Goal: Task Accomplishment & Management: Use online tool/utility

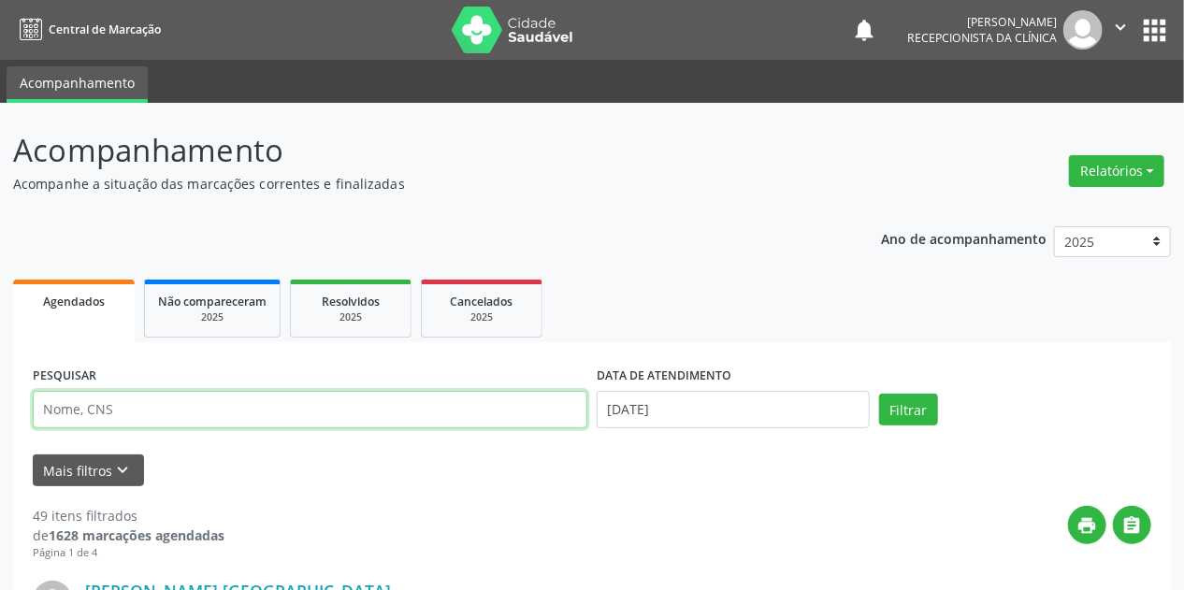
click at [101, 404] on input "text" at bounding box center [310, 409] width 555 height 37
click at [80, 407] on input "text" at bounding box center [310, 409] width 555 height 37
type input "[PERSON_NAME]"
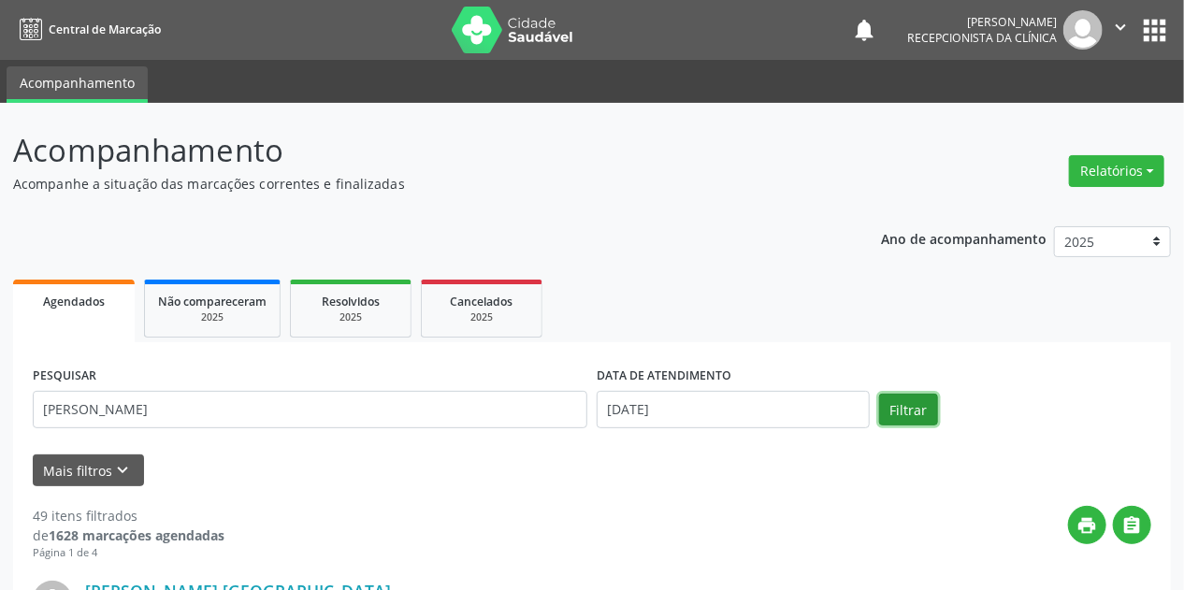
click at [922, 414] on button "Filtrar" at bounding box center [908, 410] width 59 height 32
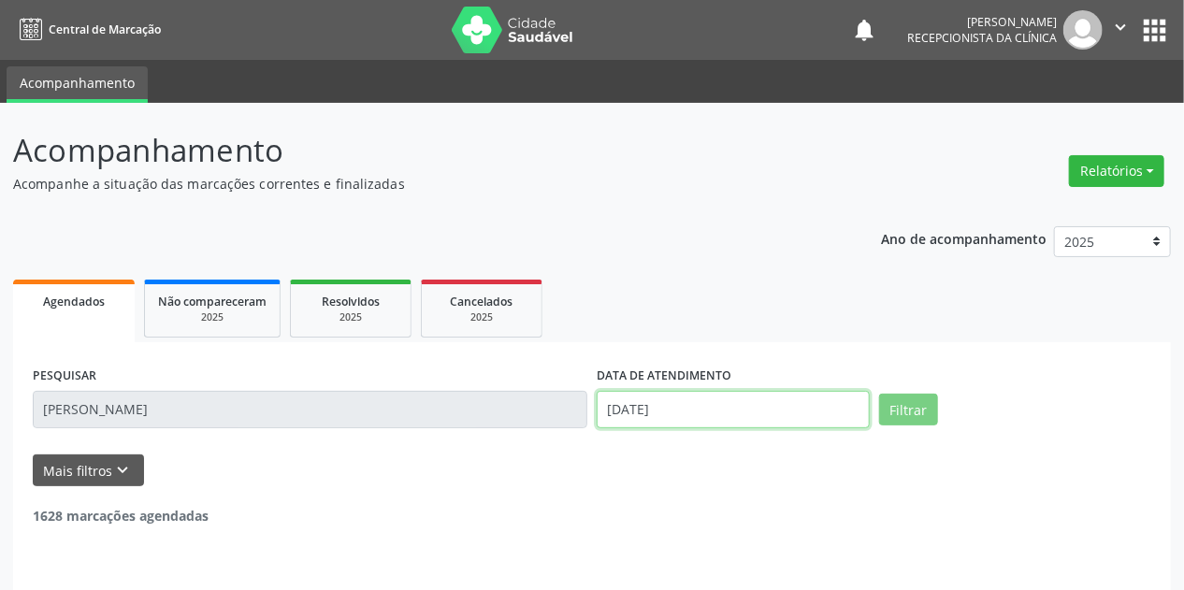
click at [702, 414] on input "[DATE]" at bounding box center [733, 409] width 273 height 37
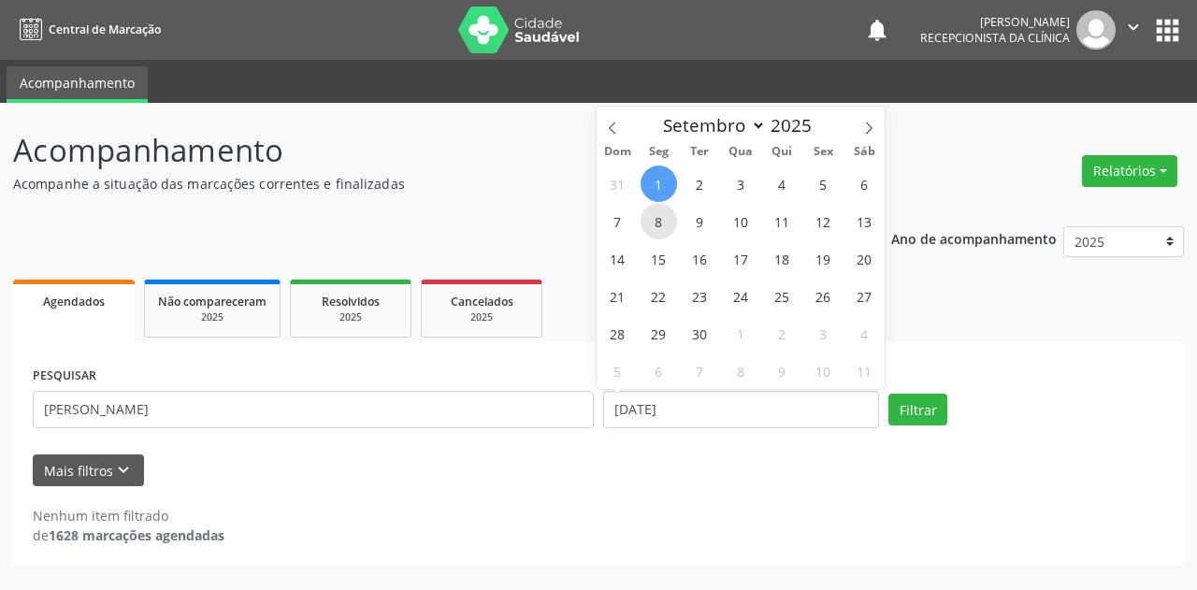
click at [666, 224] on span "8" at bounding box center [659, 221] width 36 height 36
type input "[DATE]"
click at [666, 223] on span "8" at bounding box center [659, 221] width 36 height 36
click at [666, 223] on div "Ano de acompanhamento 2025 2024 Agendados Não compareceram 2025 Resolvidos 2025…" at bounding box center [598, 389] width 1171 height 353
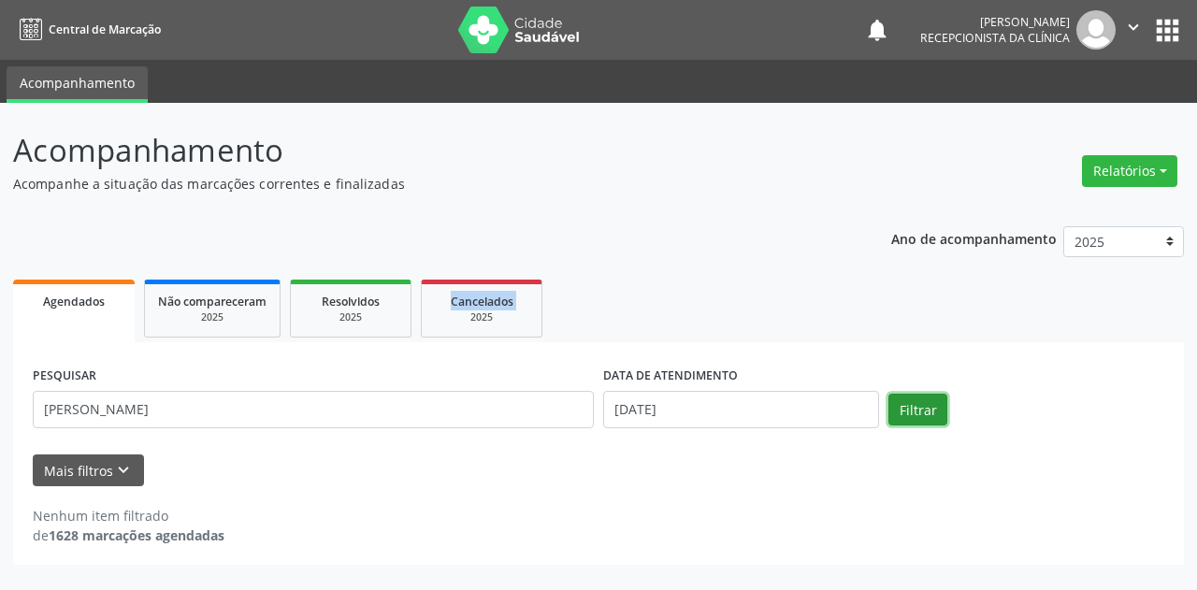
click at [913, 403] on button "Filtrar" at bounding box center [917, 410] width 59 height 32
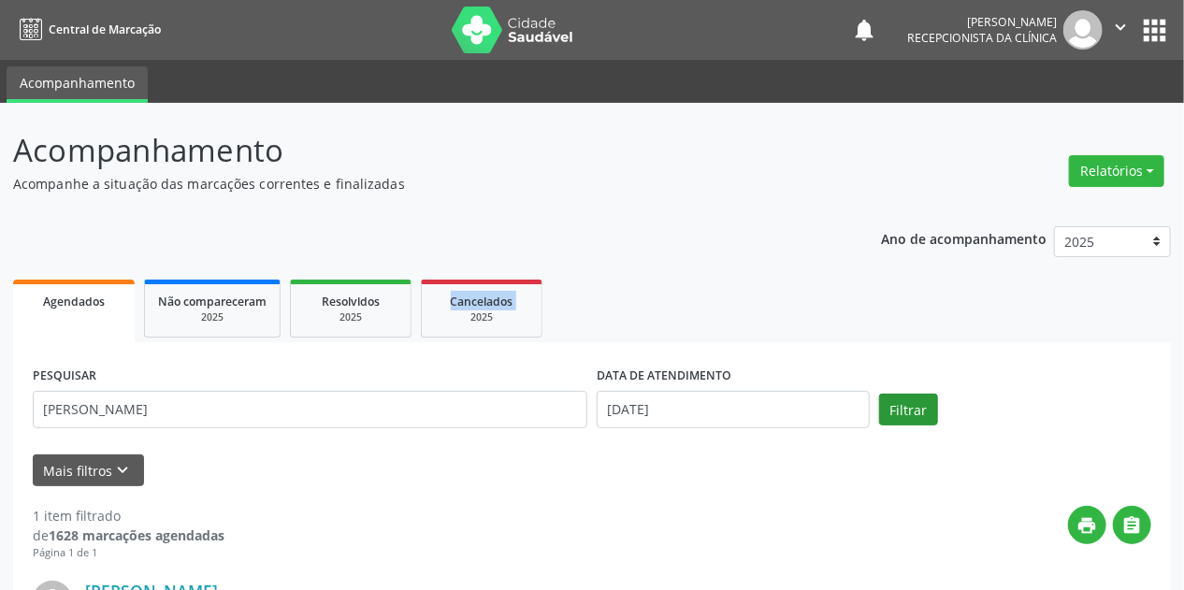
scroll to position [255, 0]
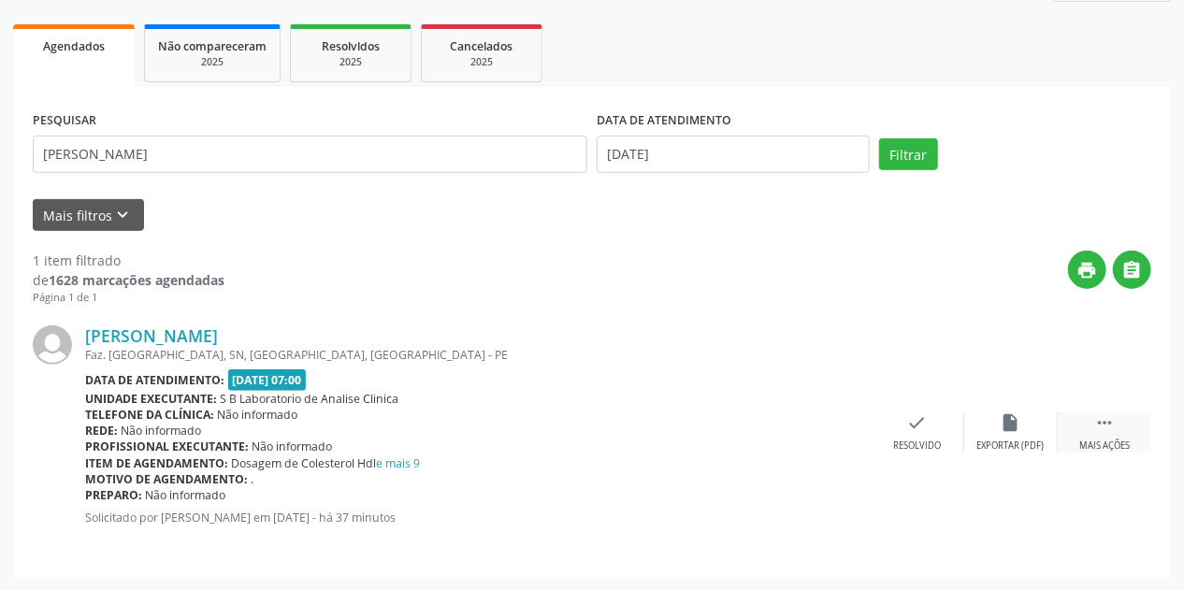
click at [1103, 434] on div " Mais ações" at bounding box center [1105, 432] width 94 height 40
click at [827, 434] on div "print Imprimir" at bounding box center [824, 432] width 94 height 40
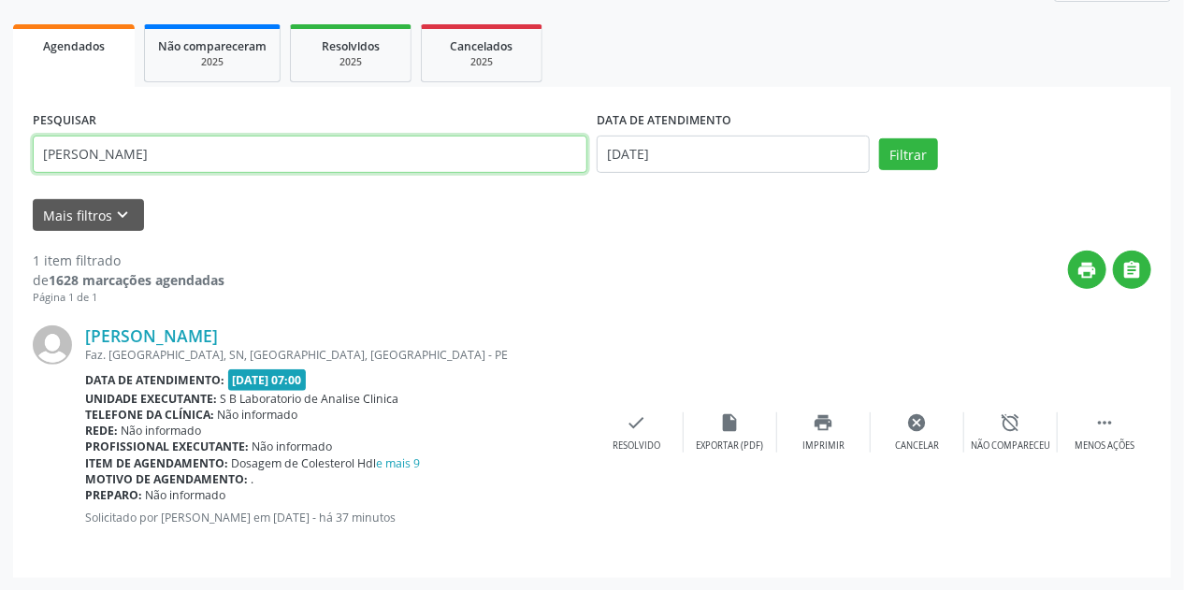
drag, startPoint x: 168, startPoint y: 167, endPoint x: 8, endPoint y: 169, distance: 159.9
click at [8, 169] on div "Acompanhamento Acompanhe a situação das marcações correntes e finalizadas Relat…" at bounding box center [592, 219] width 1184 height 743
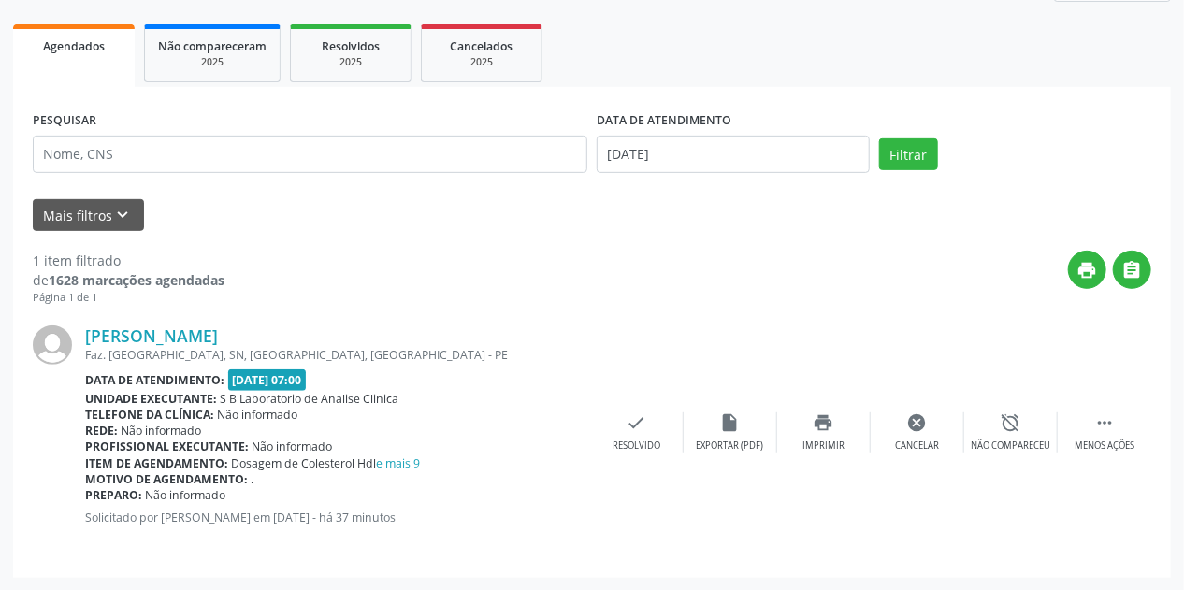
click at [569, 310] on div "[PERSON_NAME] Faz. [GEOGRAPHIC_DATA], SN, [GEOGRAPHIC_DATA], [GEOGRAPHIC_DATA] …" at bounding box center [592, 432] width 1118 height 252
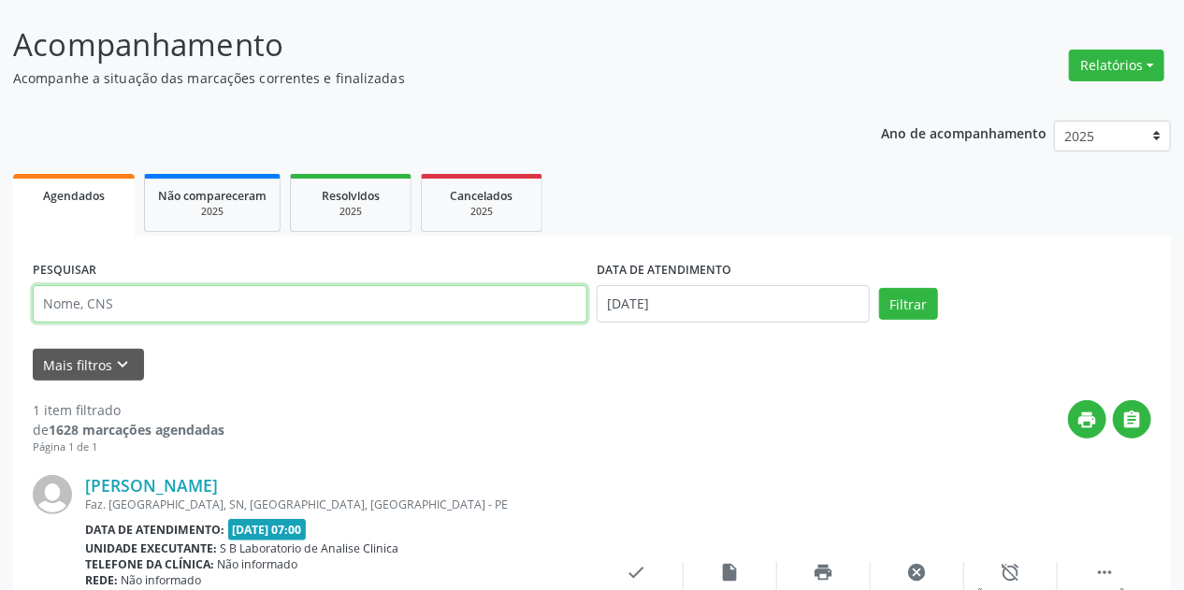
click at [196, 304] on input "text" at bounding box center [310, 303] width 555 height 37
type input "estelita la"
click at [879, 288] on button "Filtrar" at bounding box center [908, 304] width 59 height 32
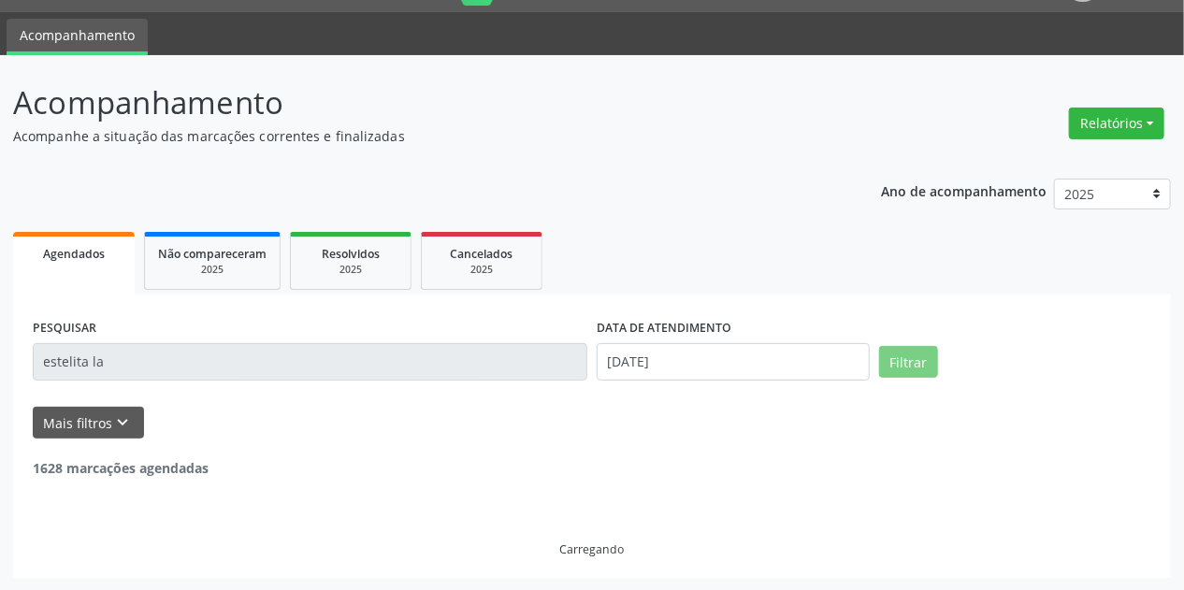
scroll to position [0, 0]
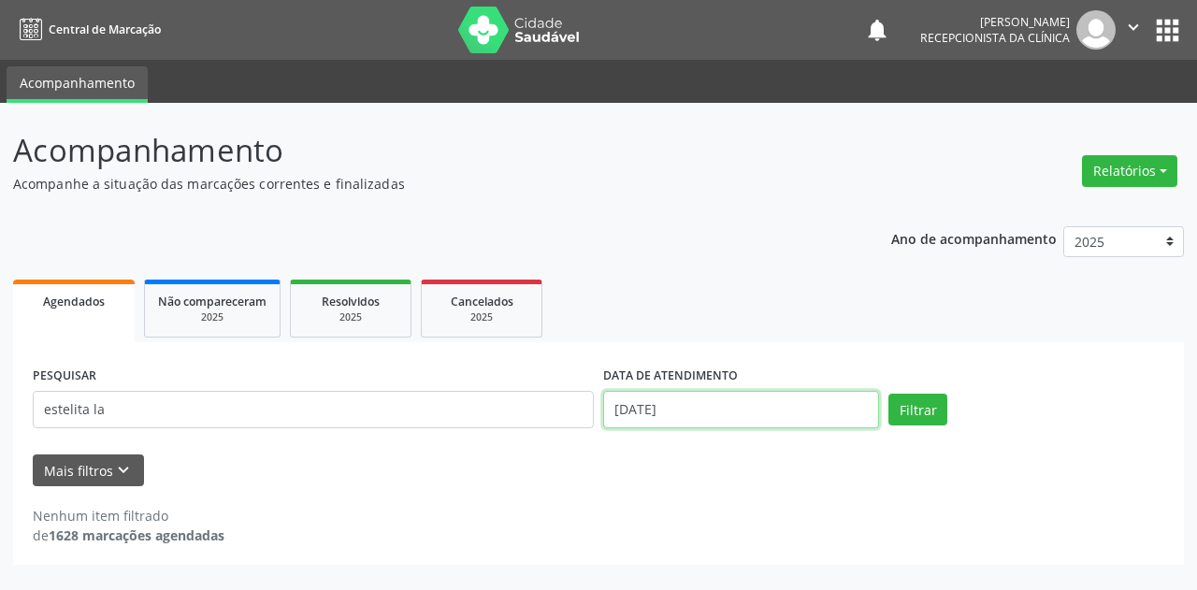
click at [653, 415] on input "[DATE]" at bounding box center [741, 409] width 276 height 37
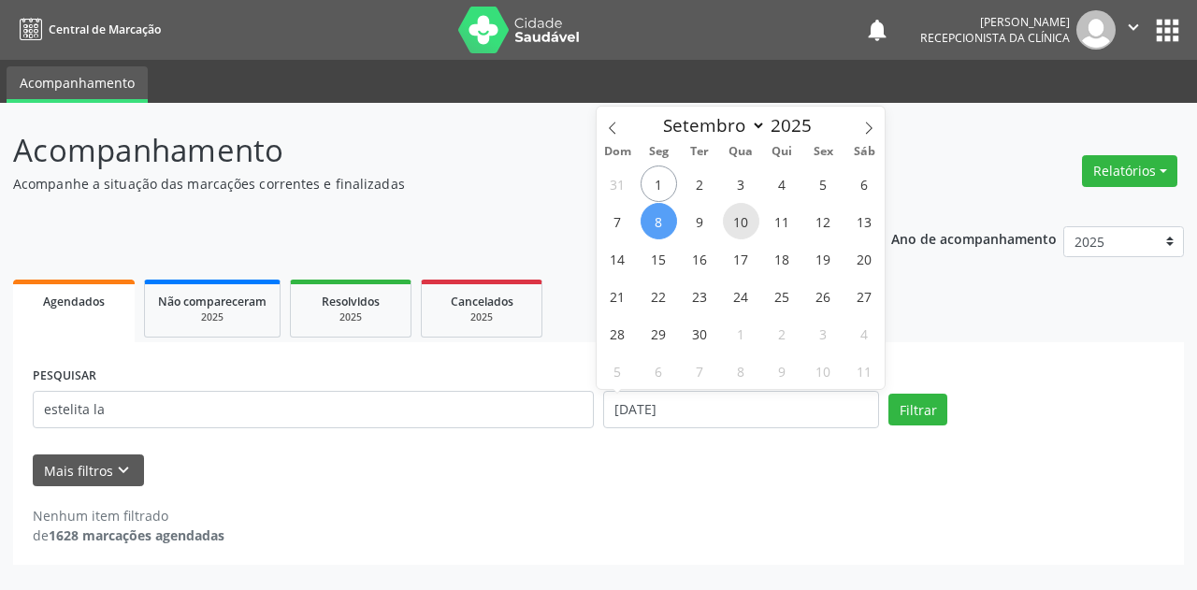
click at [739, 221] on span "10" at bounding box center [741, 221] width 36 height 36
type input "[DATE]"
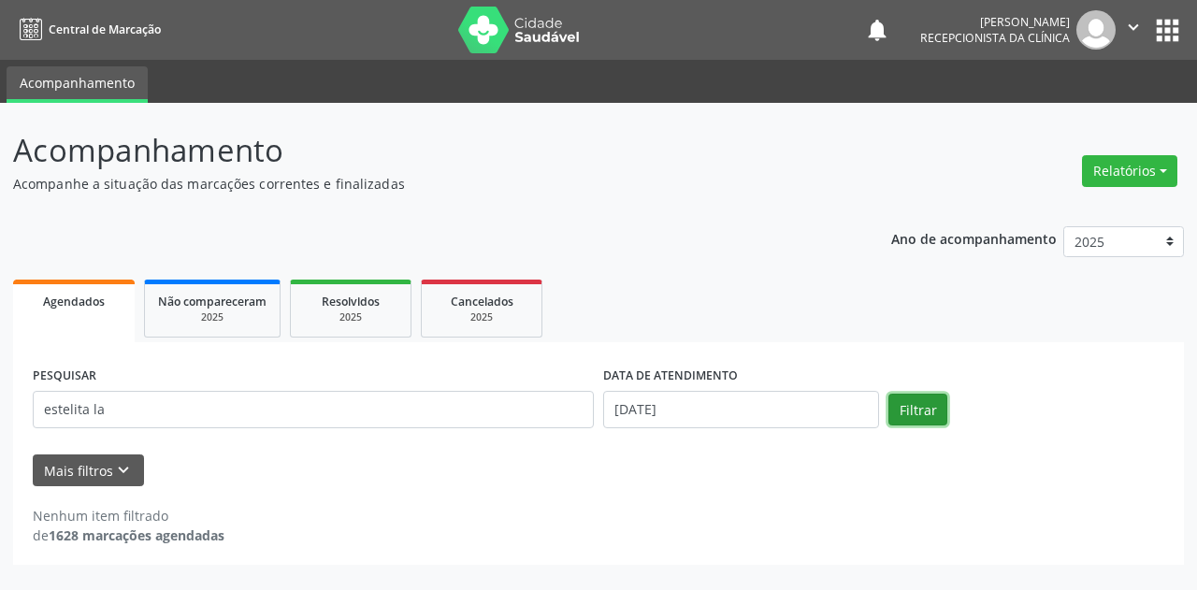
click at [913, 400] on button "Filtrar" at bounding box center [917, 410] width 59 height 32
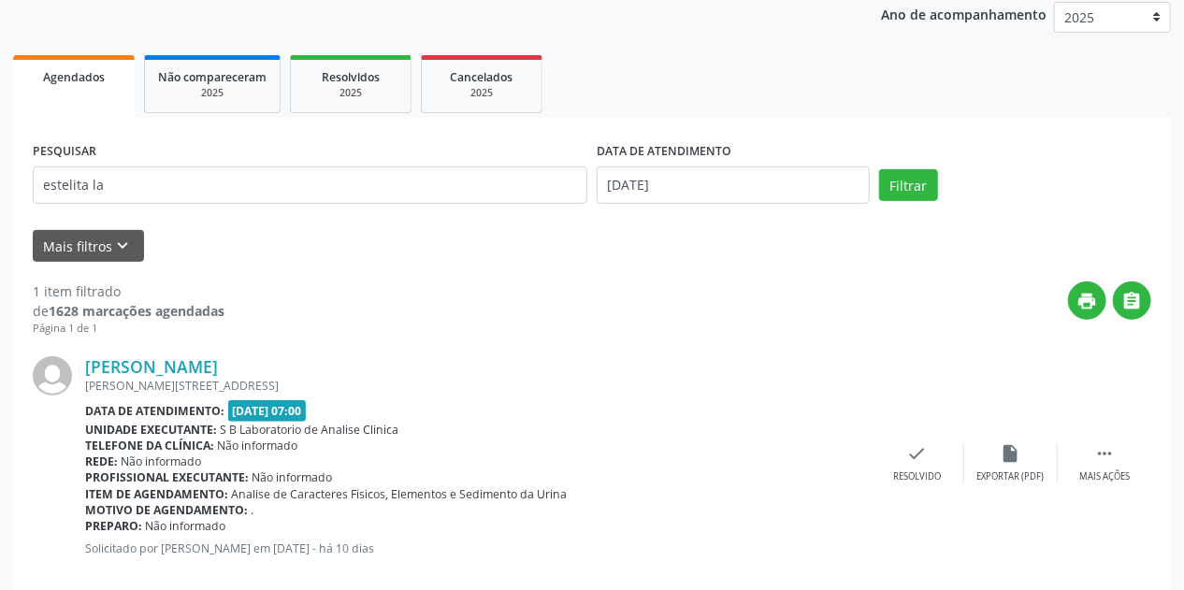
scroll to position [255, 0]
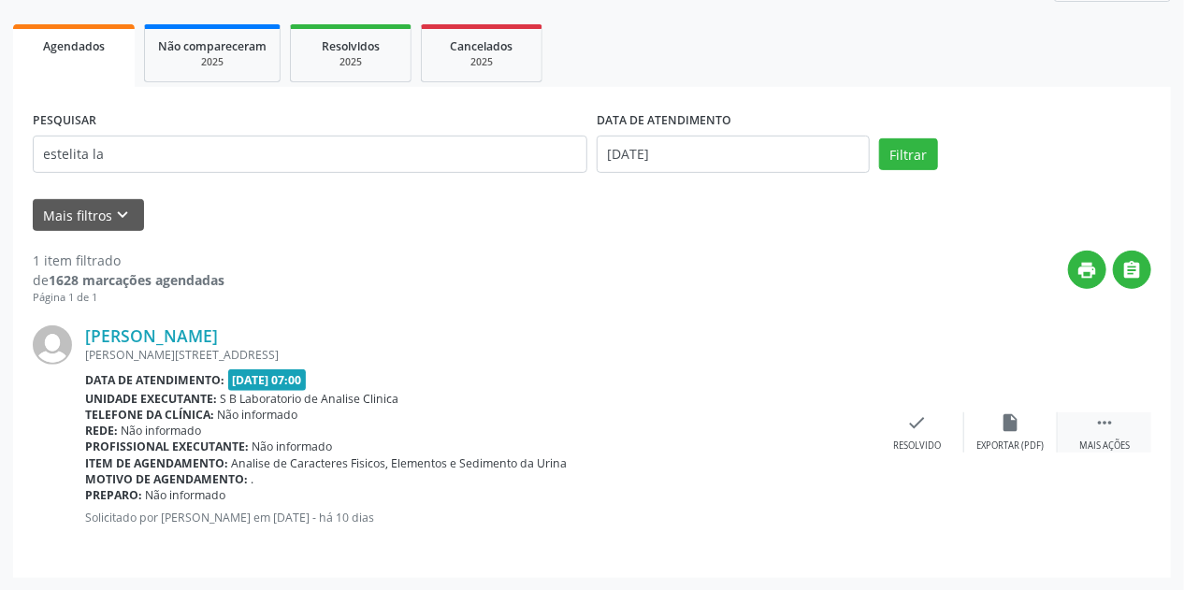
click at [1121, 437] on div " Mais ações" at bounding box center [1105, 432] width 94 height 40
click at [836, 439] on div "Imprimir" at bounding box center [823, 445] width 42 height 13
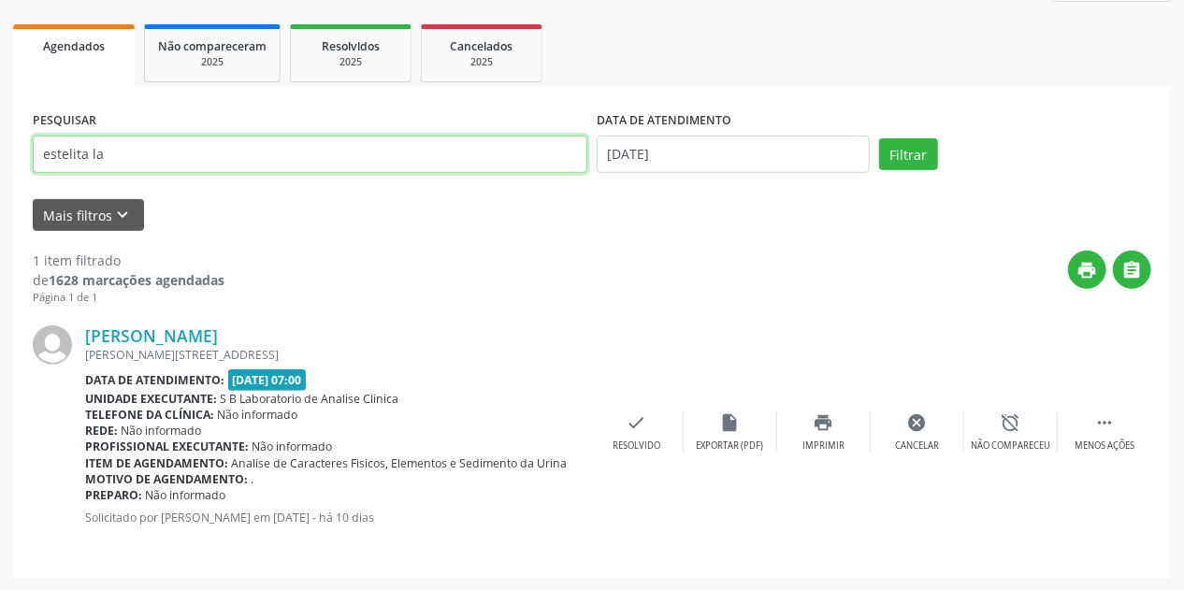
drag, startPoint x: 214, startPoint y: 157, endPoint x: 0, endPoint y: 172, distance: 214.7
click at [0, 172] on div "Acompanhamento Acompanhe a situação das marcações correntes e finalizadas Relat…" at bounding box center [592, 219] width 1184 height 743
click at [879, 138] on button "Filtrar" at bounding box center [908, 154] width 59 height 32
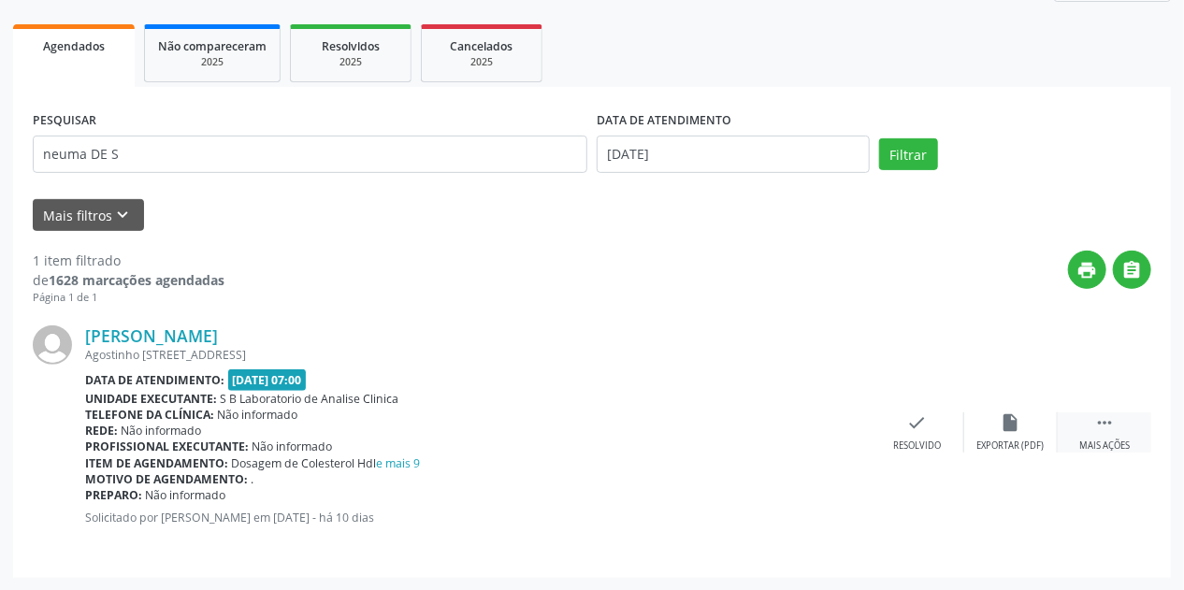
click at [1108, 433] on div " Mais ações" at bounding box center [1105, 432] width 94 height 40
click at [802, 425] on div "print Imprimir" at bounding box center [824, 432] width 94 height 40
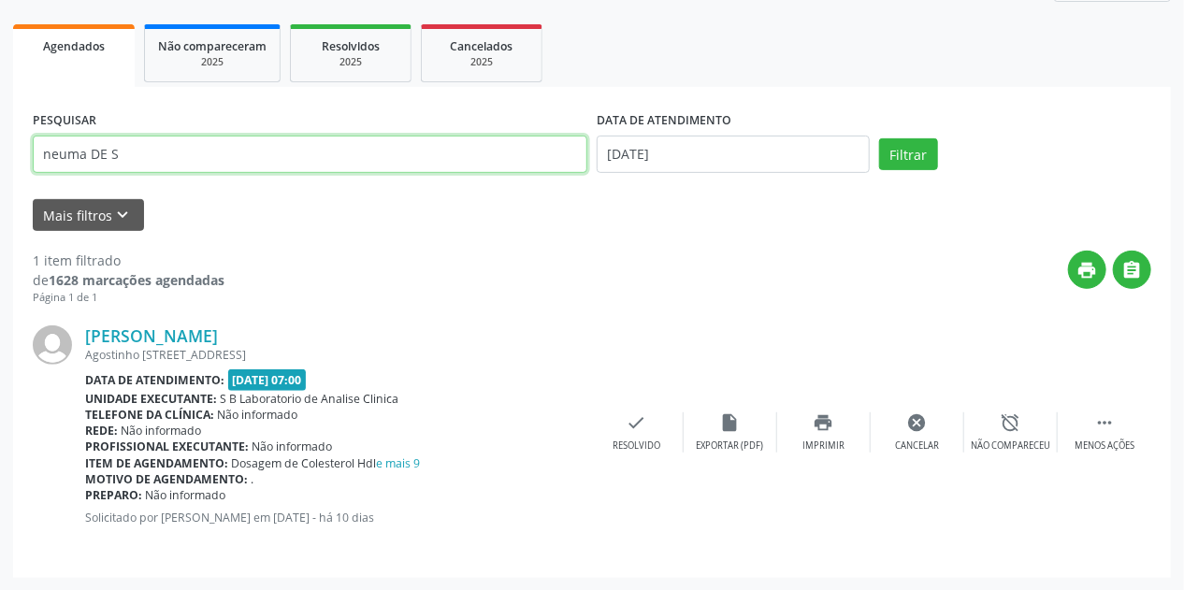
drag, startPoint x: 140, startPoint y: 157, endPoint x: 0, endPoint y: 194, distance: 145.2
click at [0, 194] on div "Acompanhamento Acompanhe a situação das marcações correntes e finalizadas Relat…" at bounding box center [592, 219] width 1184 height 743
click at [879, 138] on button "Filtrar" at bounding box center [908, 154] width 59 height 32
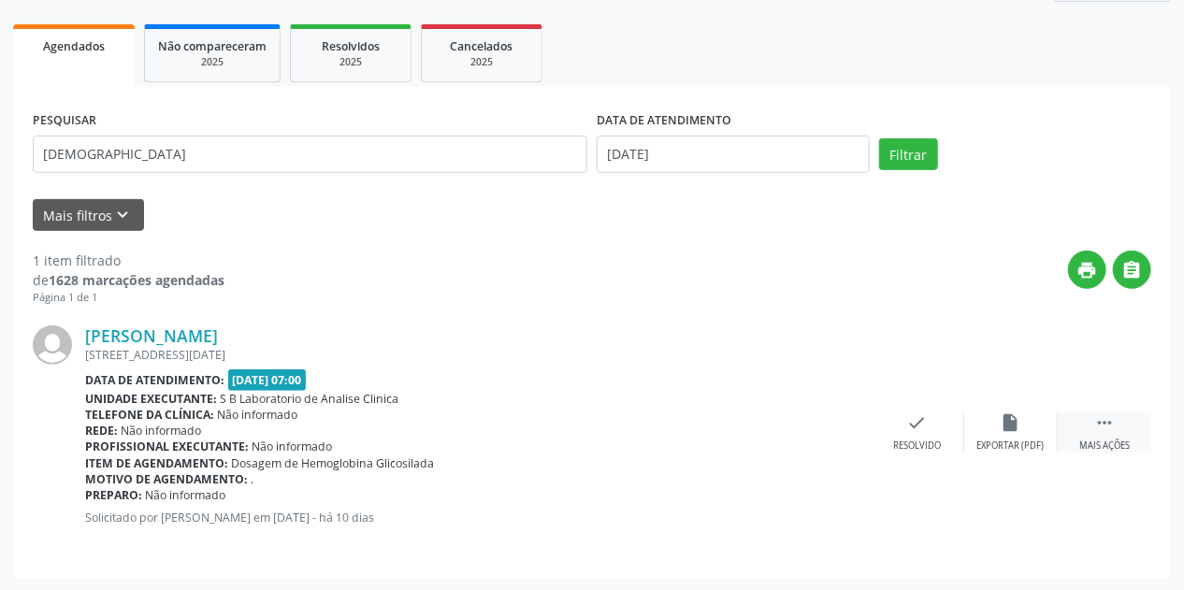
click at [1117, 432] on div " Mais ações" at bounding box center [1105, 432] width 94 height 40
click at [832, 416] on icon "print" at bounding box center [824, 422] width 21 height 21
click at [833, 427] on icon "print" at bounding box center [824, 422] width 21 height 21
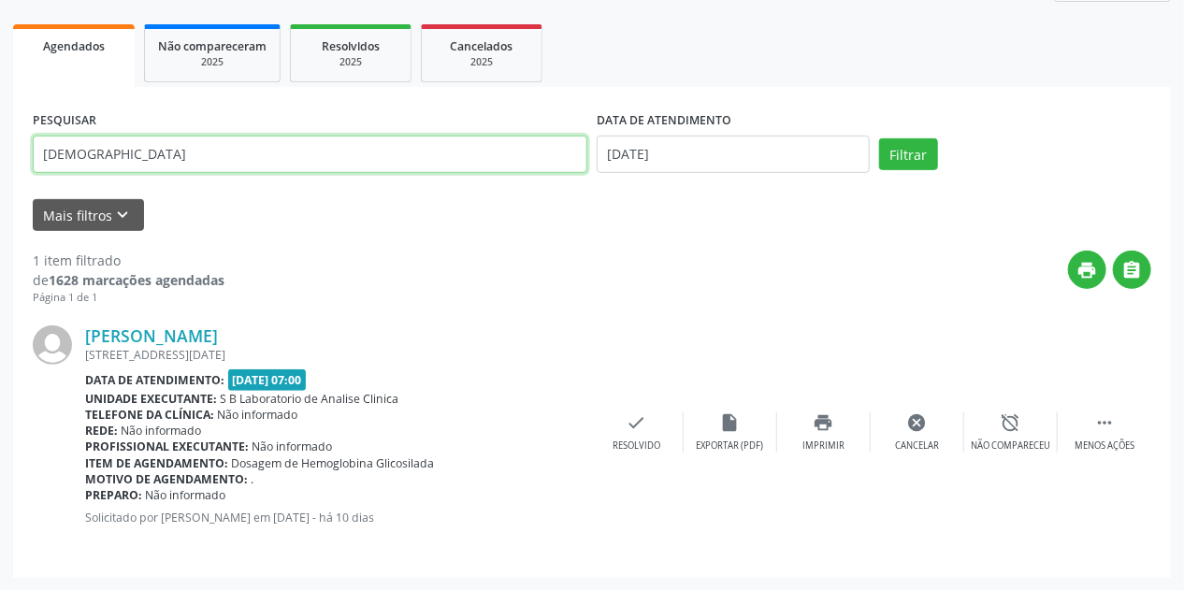
drag, startPoint x: 47, startPoint y: 151, endPoint x: 0, endPoint y: 153, distance: 46.8
click at [0, 153] on div "Acompanhamento Acompanhe a situação das marcações correntes e finalizadas Relat…" at bounding box center [592, 219] width 1184 height 743
click at [879, 138] on button "Filtrar" at bounding box center [908, 154] width 59 height 32
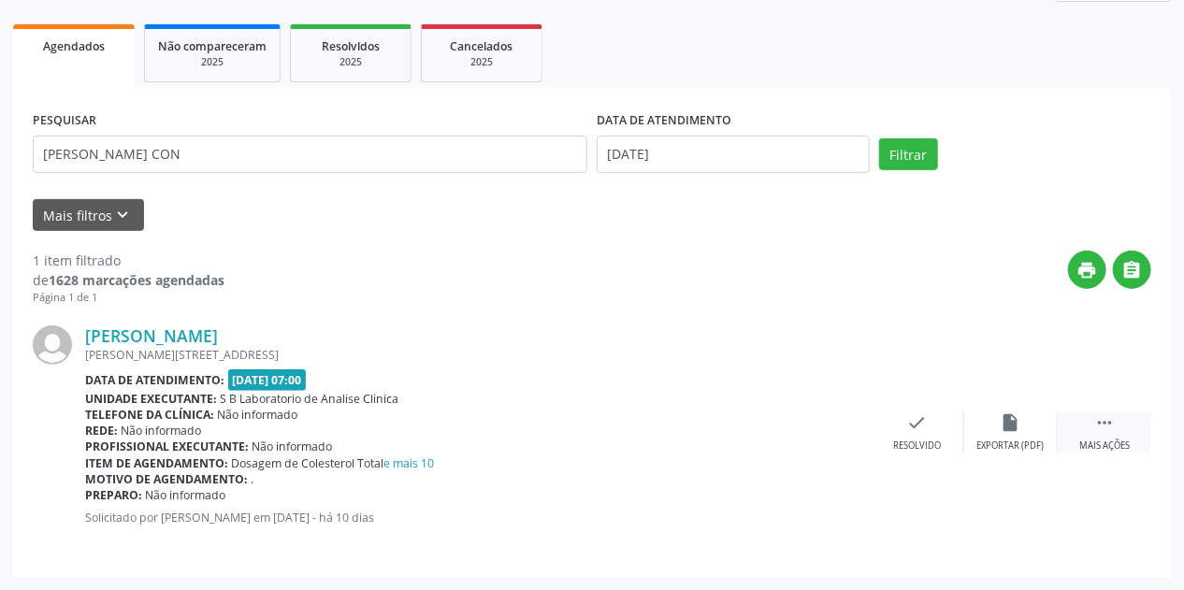
click at [1116, 429] on div " Mais ações" at bounding box center [1105, 432] width 94 height 40
click at [832, 430] on icon "print" at bounding box center [824, 422] width 21 height 21
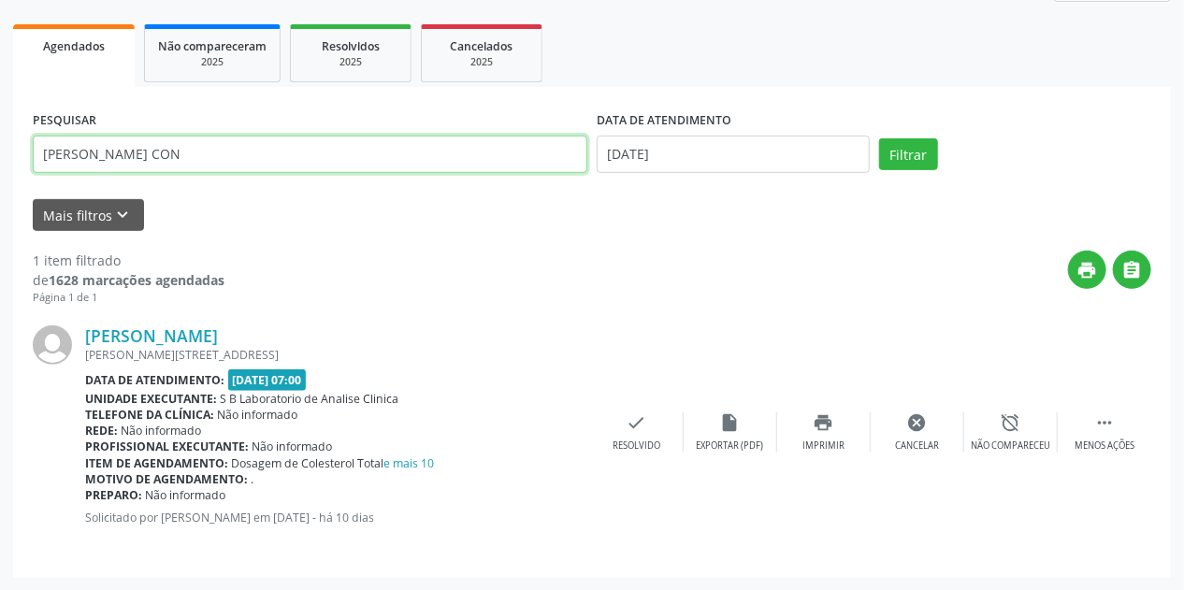
drag, startPoint x: 144, startPoint y: 148, endPoint x: 0, endPoint y: 205, distance: 154.9
click at [0, 205] on div "Acompanhamento Acompanhe a situação das marcações correntes e finalizadas Relat…" at bounding box center [592, 219] width 1184 height 743
click at [879, 138] on button "Filtrar" at bounding box center [908, 154] width 59 height 32
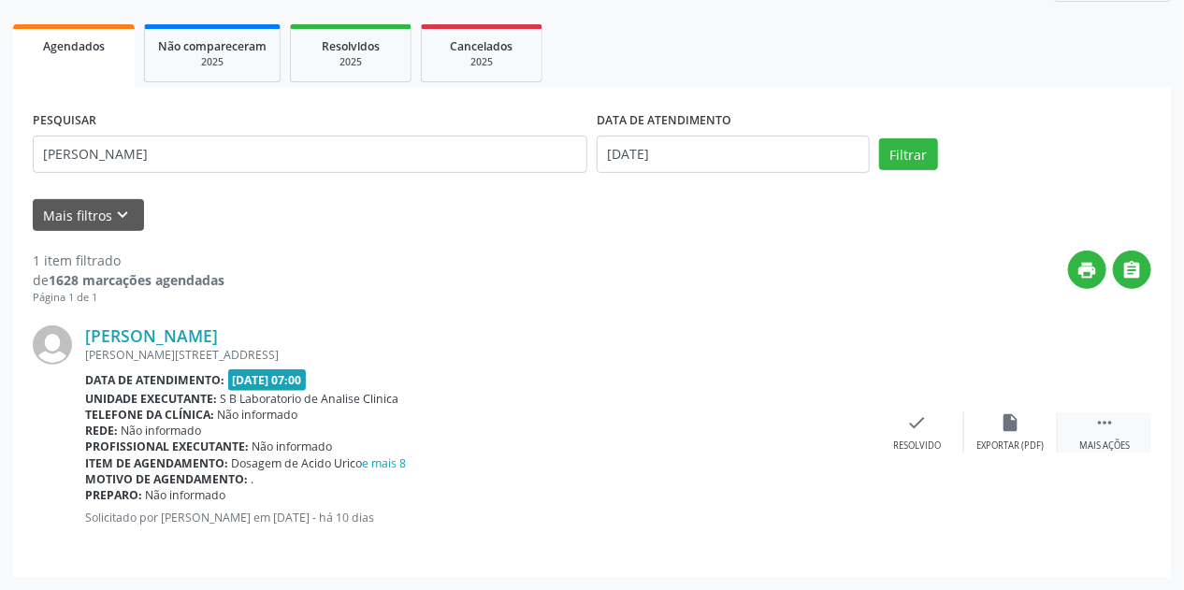
click at [1085, 424] on div " Mais ações" at bounding box center [1105, 432] width 94 height 40
click at [810, 439] on div "Imprimir" at bounding box center [823, 445] width 42 height 13
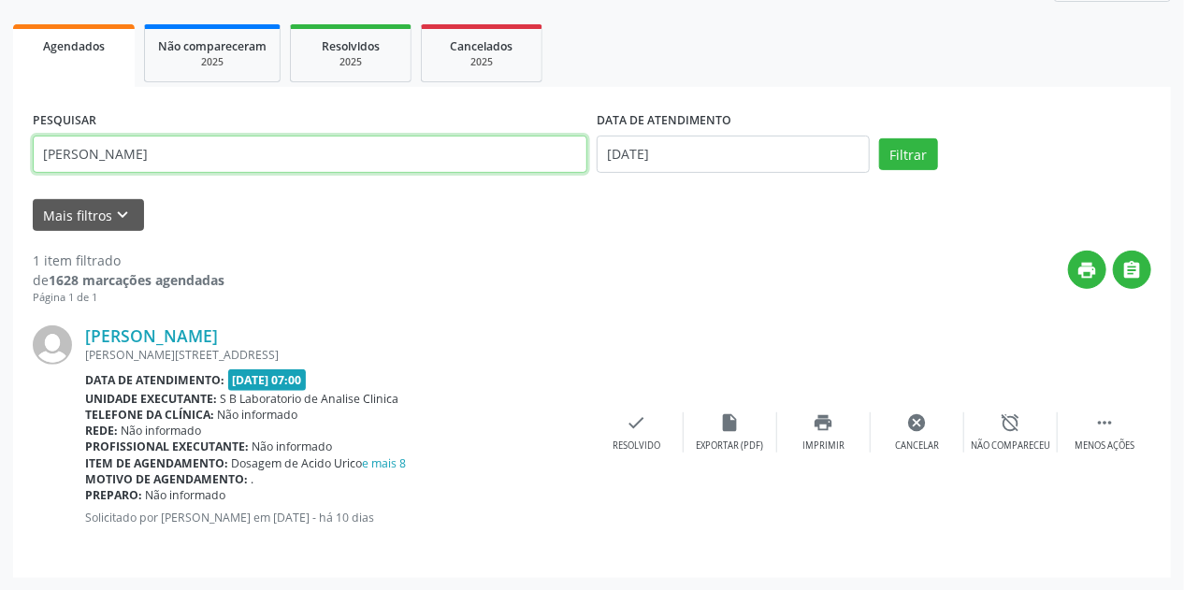
click at [176, 162] on input "[PERSON_NAME]" at bounding box center [310, 154] width 555 height 37
click at [879, 138] on button "Filtrar" at bounding box center [908, 154] width 59 height 32
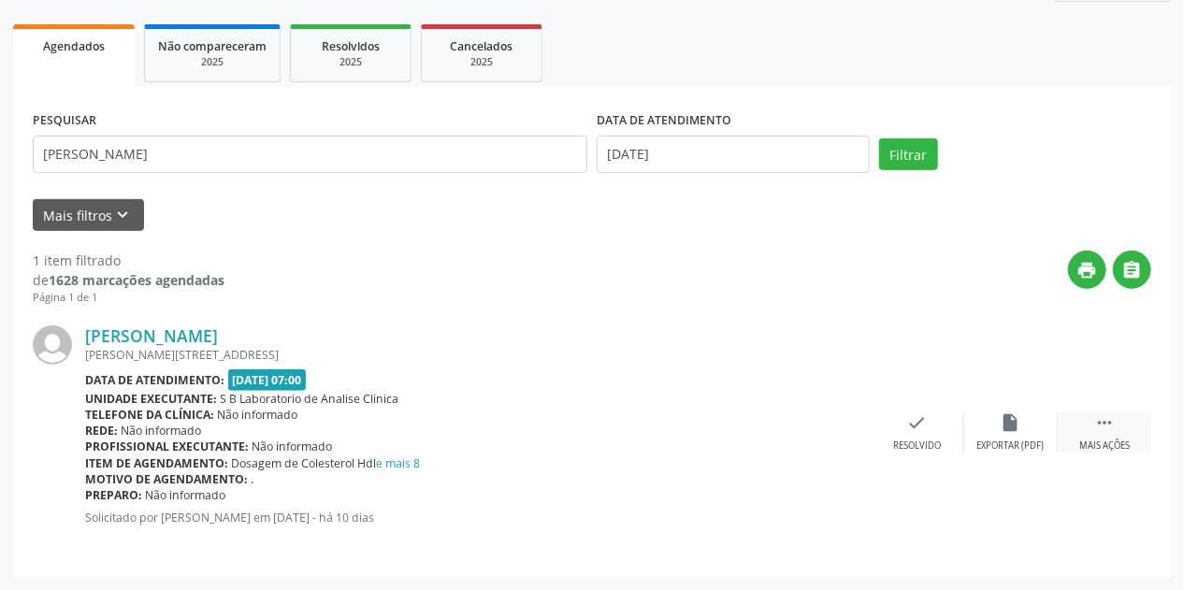
click at [1114, 423] on icon "" at bounding box center [1104, 422] width 21 height 21
click at [841, 434] on div "print Imprimir" at bounding box center [824, 432] width 94 height 40
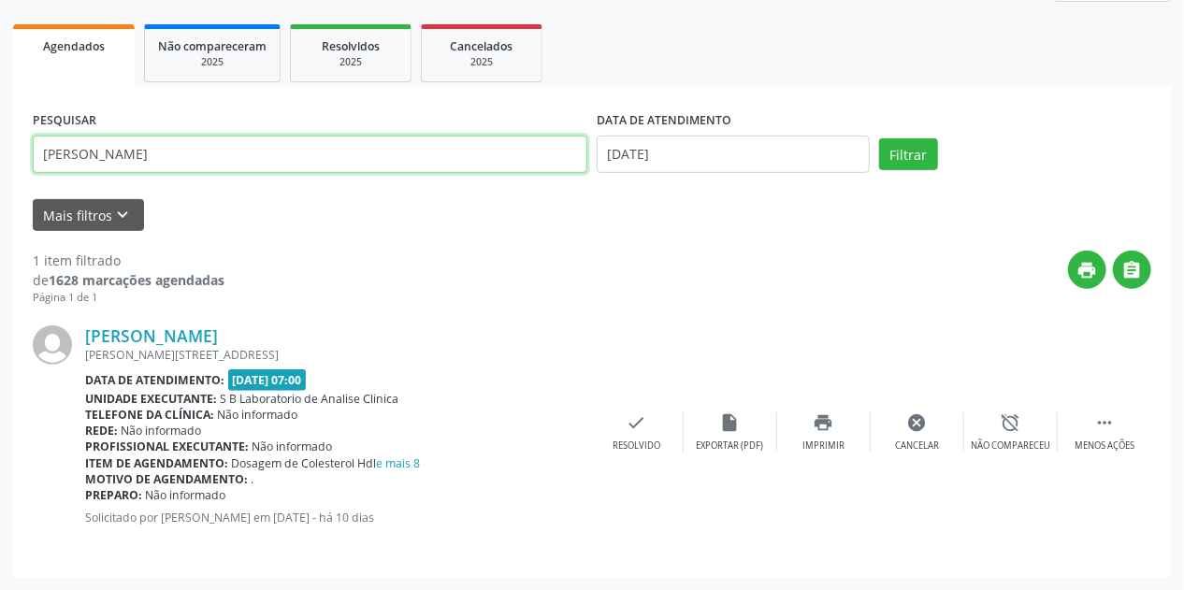
click at [214, 166] on input "[PERSON_NAME]" at bounding box center [310, 154] width 555 height 37
click at [879, 138] on button "Filtrar" at bounding box center [908, 154] width 59 height 32
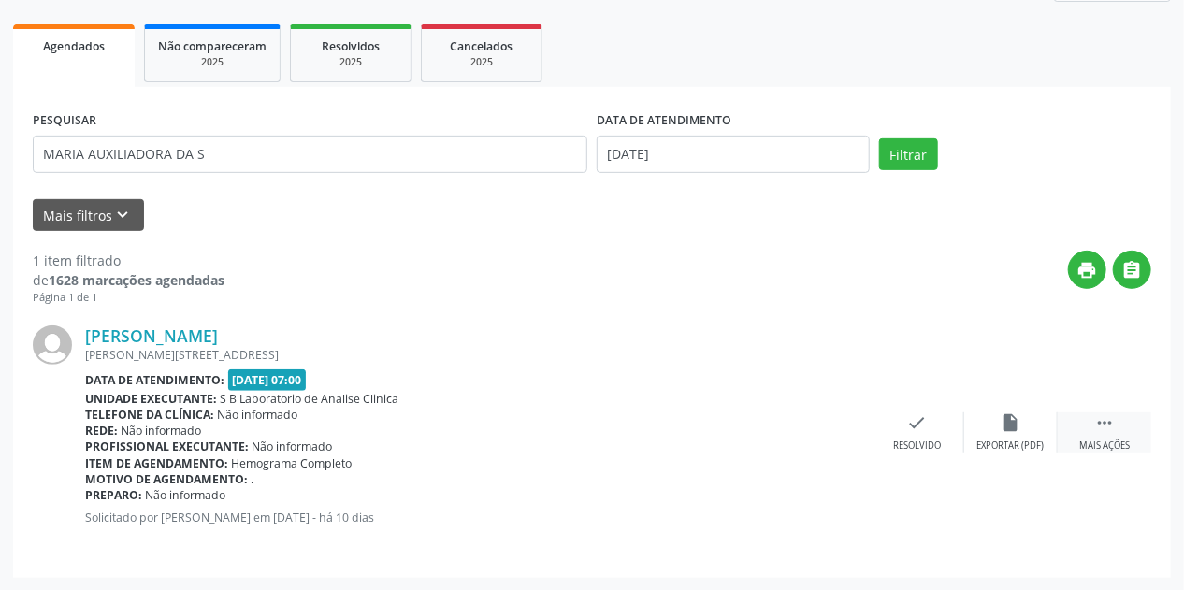
click at [1104, 436] on div " Mais ações" at bounding box center [1105, 432] width 94 height 40
click at [814, 439] on div "Imprimir" at bounding box center [823, 445] width 42 height 13
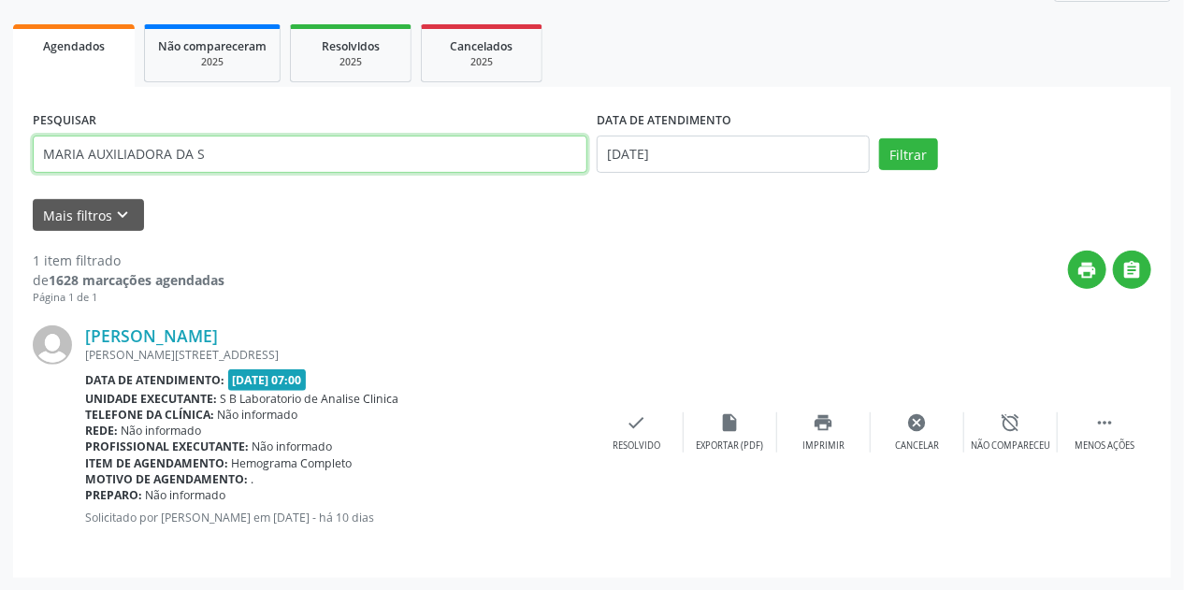
drag, startPoint x: 251, startPoint y: 148, endPoint x: 0, endPoint y: 188, distance: 253.8
click at [0, 188] on div "Acompanhamento Acompanhe a situação das marcações correntes e finalizadas Relat…" at bounding box center [592, 219] width 1184 height 743
click at [879, 138] on button "Filtrar" at bounding box center [908, 154] width 59 height 32
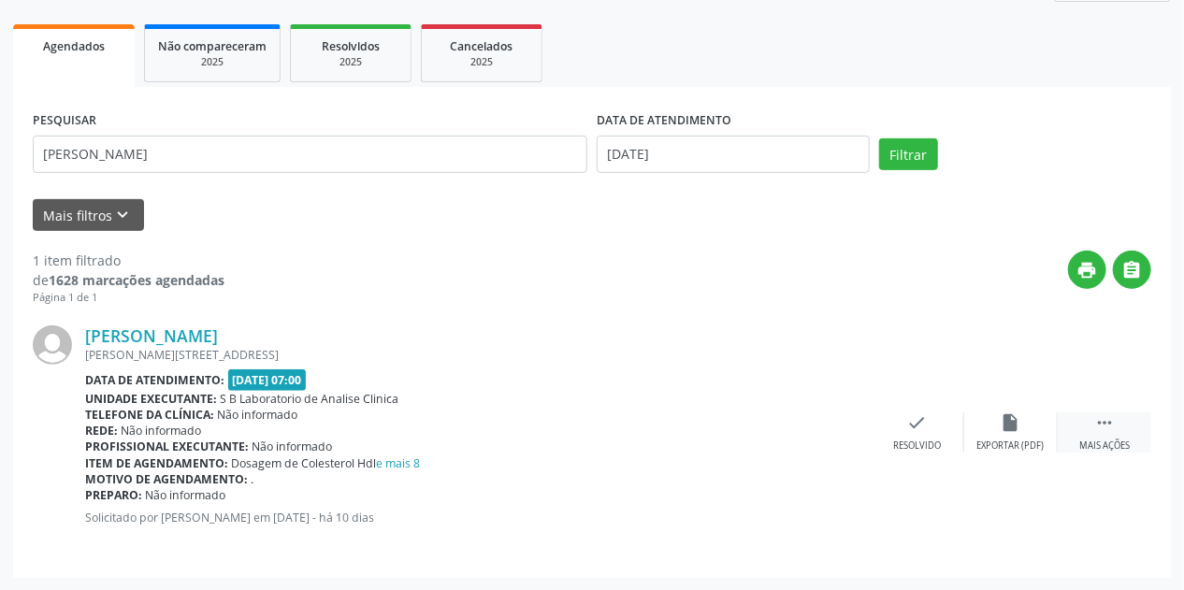
click at [1120, 434] on div " Mais ações" at bounding box center [1105, 432] width 94 height 40
click at [819, 425] on icon "print" at bounding box center [824, 422] width 21 height 21
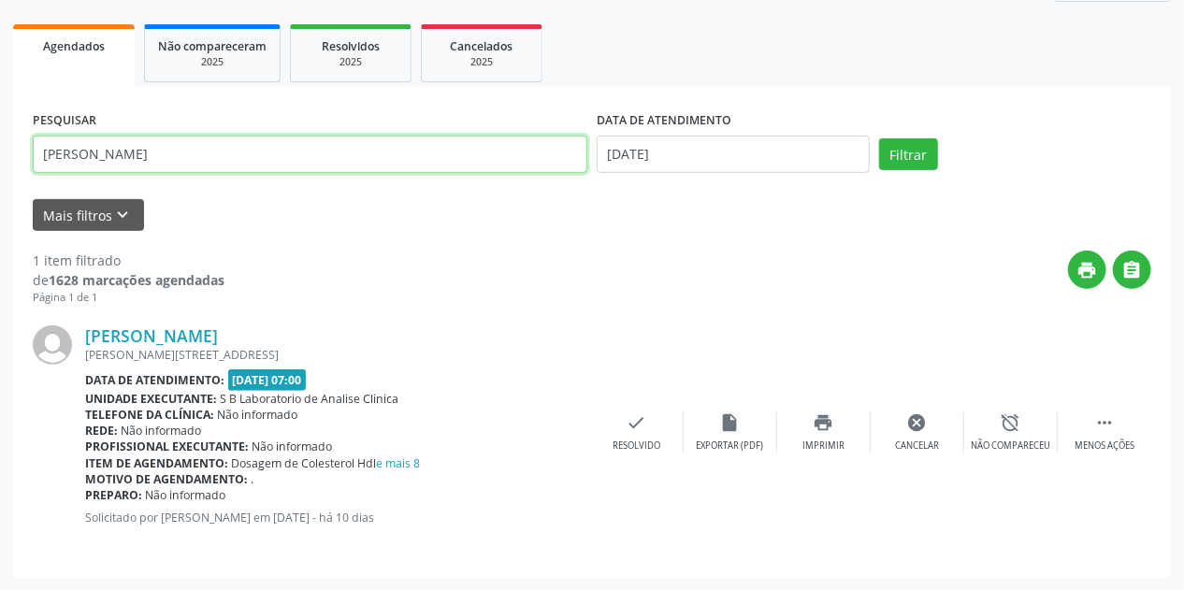
click at [147, 153] on input "[PERSON_NAME]" at bounding box center [310, 154] width 555 height 37
type input "M"
click at [879, 138] on button "Filtrar" at bounding box center [908, 154] width 59 height 32
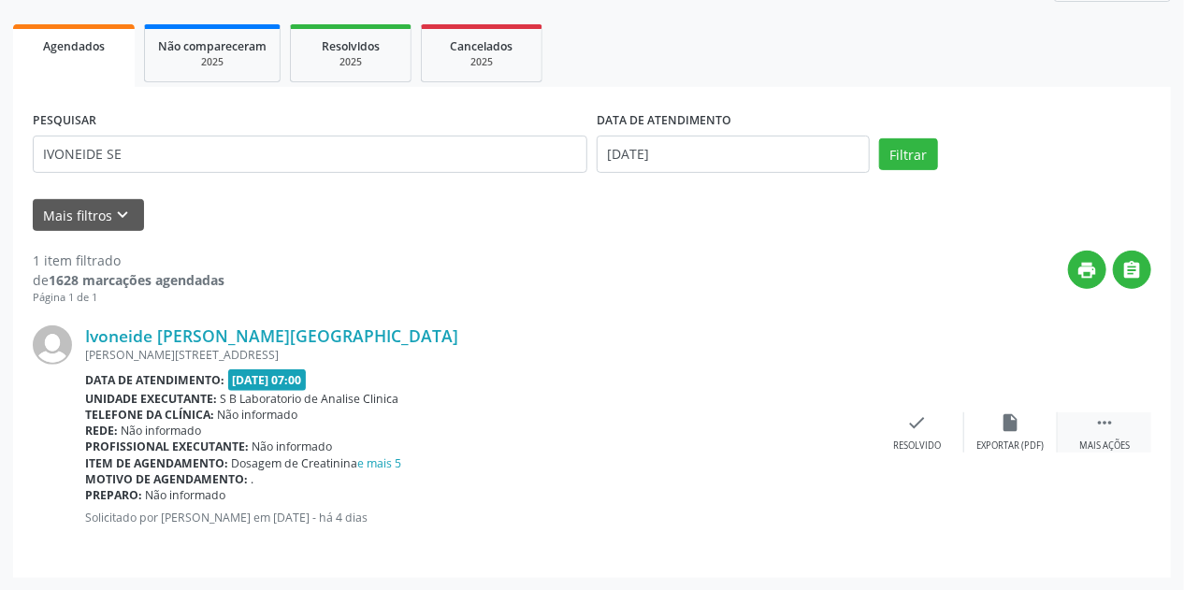
click at [1128, 429] on div " Mais ações" at bounding box center [1105, 432] width 94 height 40
click at [823, 427] on icon "print" at bounding box center [824, 422] width 21 height 21
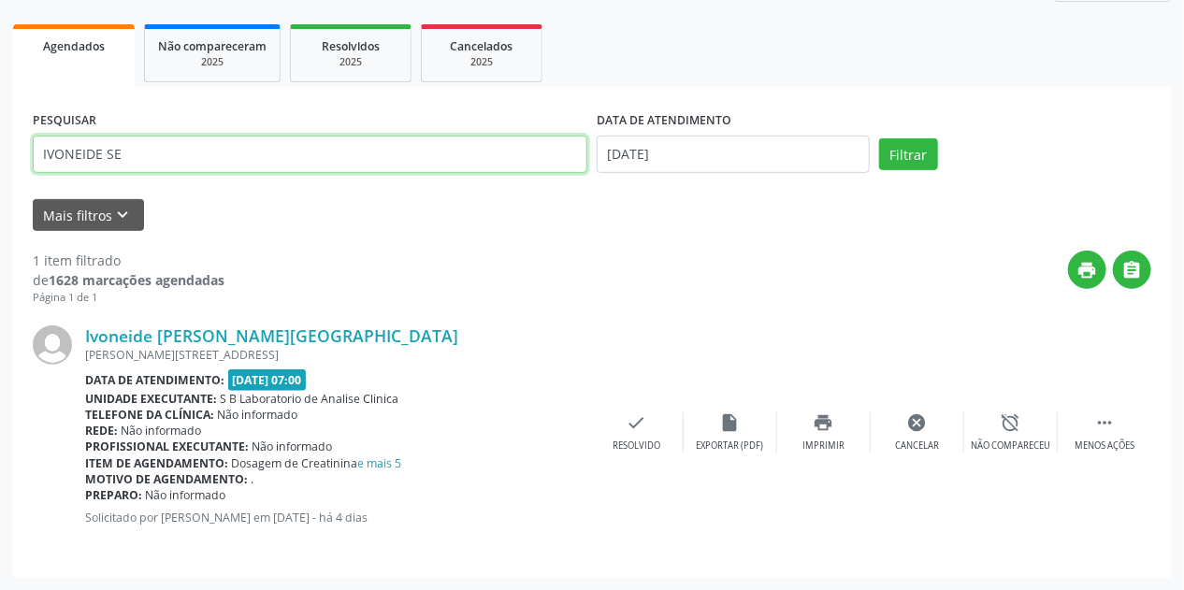
click at [175, 165] on input "IVONEIDE SE" at bounding box center [310, 154] width 555 height 37
drag, startPoint x: 175, startPoint y: 165, endPoint x: 0, endPoint y: 187, distance: 176.3
click at [0, 187] on div "Acompanhamento Acompanhe a situação das marcações correntes e finalizadas Relat…" at bounding box center [592, 219] width 1184 height 743
click at [879, 138] on button "Filtrar" at bounding box center [908, 154] width 59 height 32
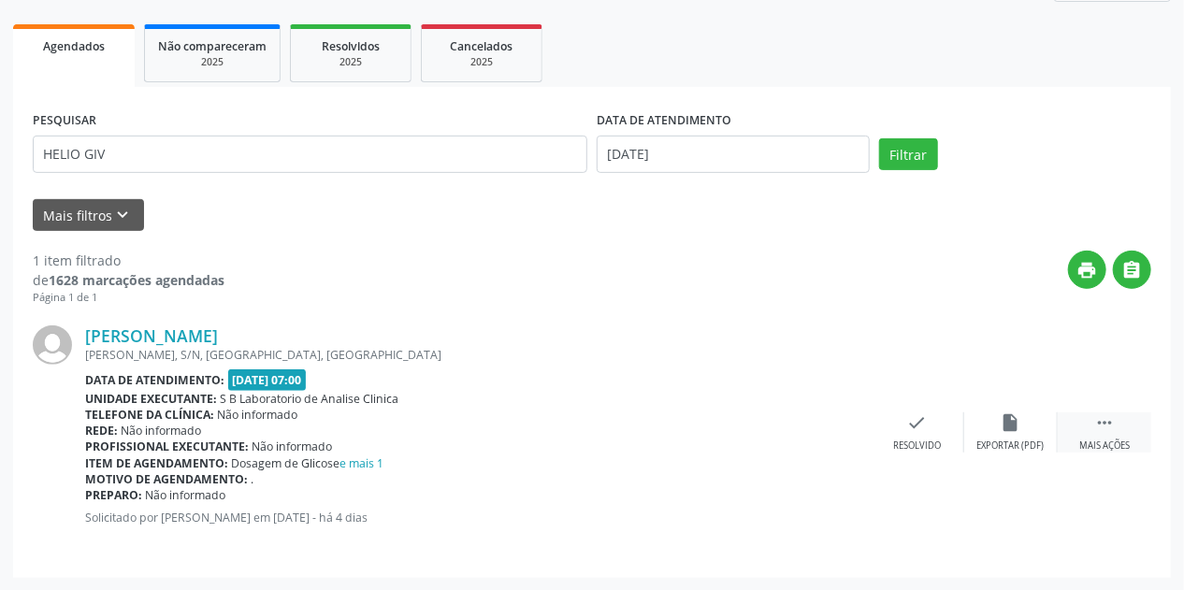
click at [1097, 420] on icon "" at bounding box center [1104, 422] width 21 height 21
click at [815, 426] on icon "print" at bounding box center [824, 422] width 21 height 21
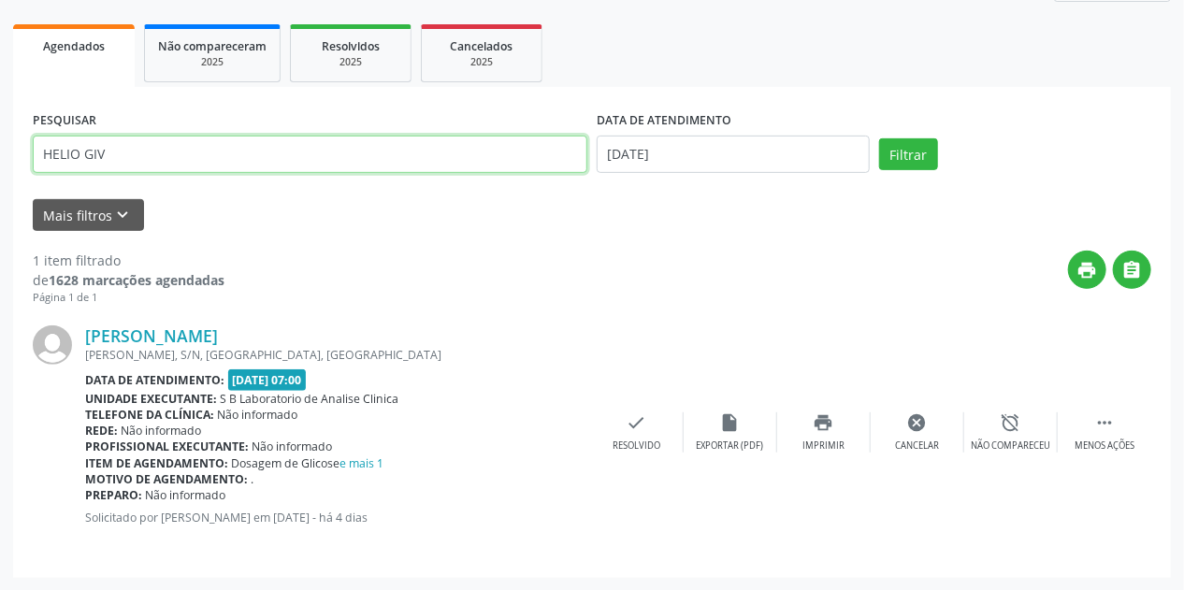
drag, startPoint x: 137, startPoint y: 154, endPoint x: 0, endPoint y: 171, distance: 138.5
click at [0, 171] on div "Acompanhamento Acompanhe a situação das marcações correntes e finalizadas Relat…" at bounding box center [592, 219] width 1184 height 743
click at [879, 138] on button "Filtrar" at bounding box center [908, 154] width 59 height 32
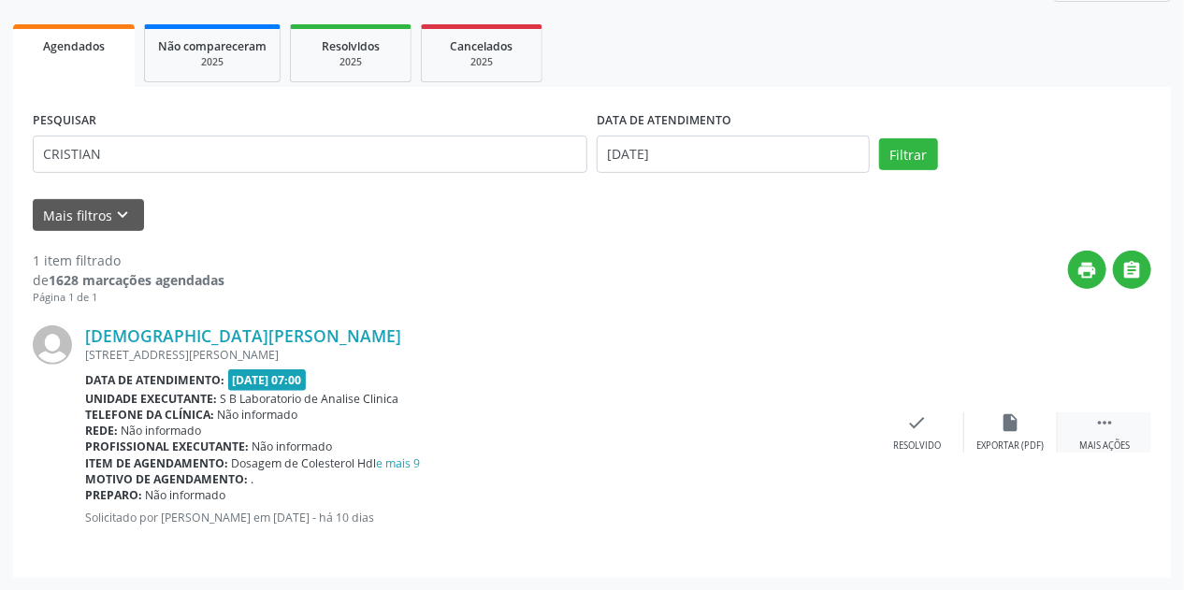
click at [1121, 423] on div " Mais ações" at bounding box center [1105, 432] width 94 height 40
click at [831, 424] on icon "print" at bounding box center [824, 422] width 21 height 21
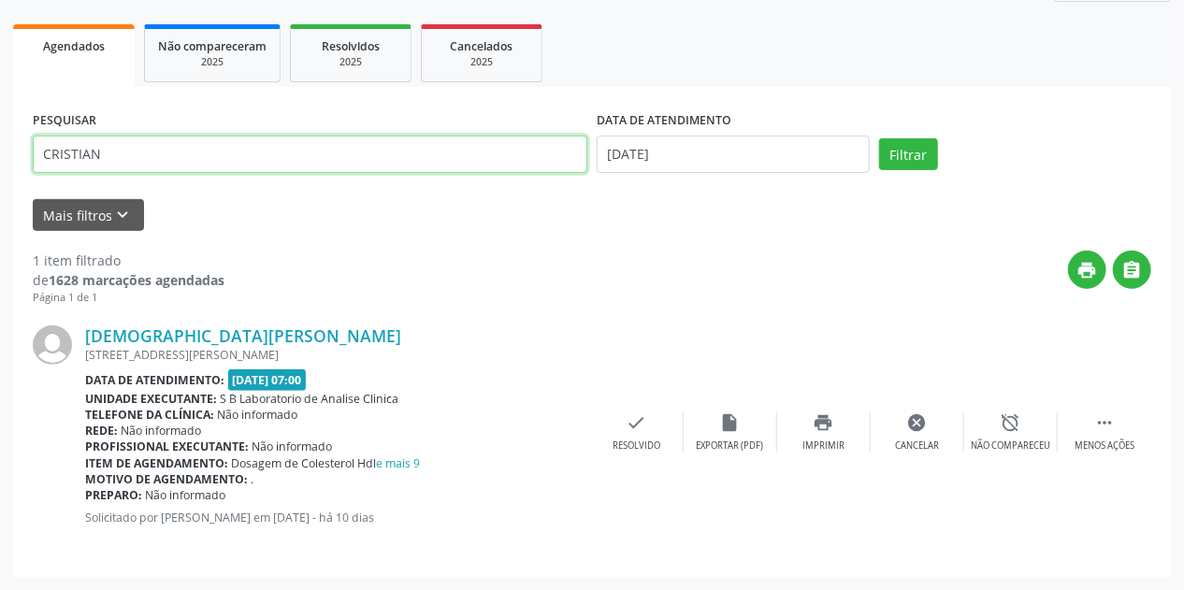
drag, startPoint x: 113, startPoint y: 161, endPoint x: 0, endPoint y: 190, distance: 116.8
click at [0, 190] on div "Acompanhamento Acompanhe a situação das marcações correntes e finalizadas Relat…" at bounding box center [592, 219] width 1184 height 743
click at [879, 138] on button "Filtrar" at bounding box center [908, 154] width 59 height 32
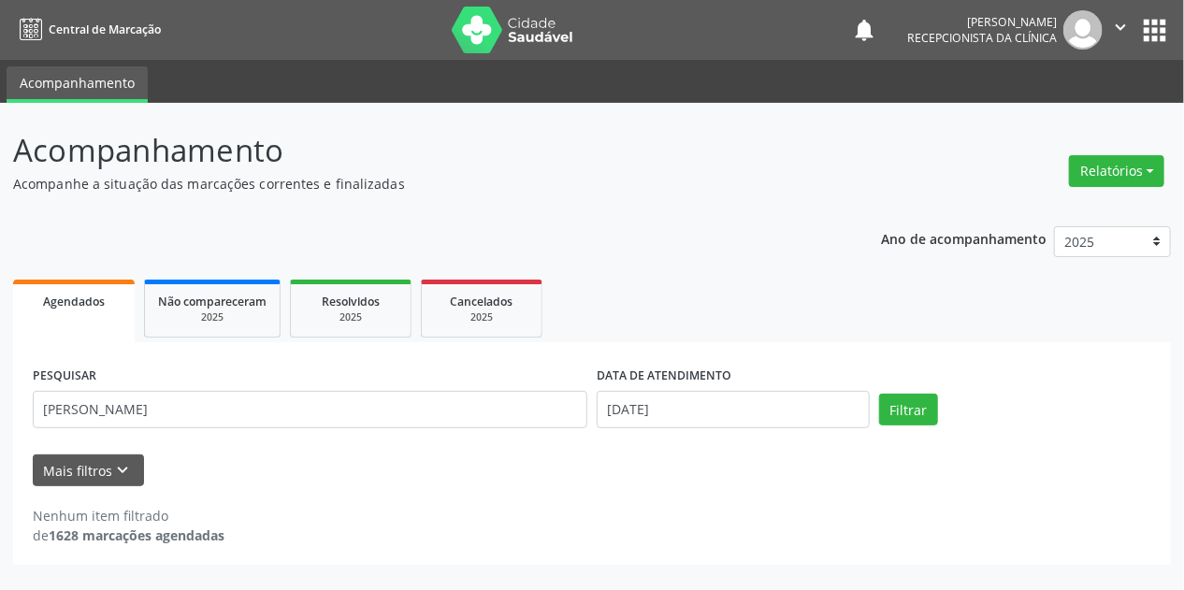
scroll to position [0, 0]
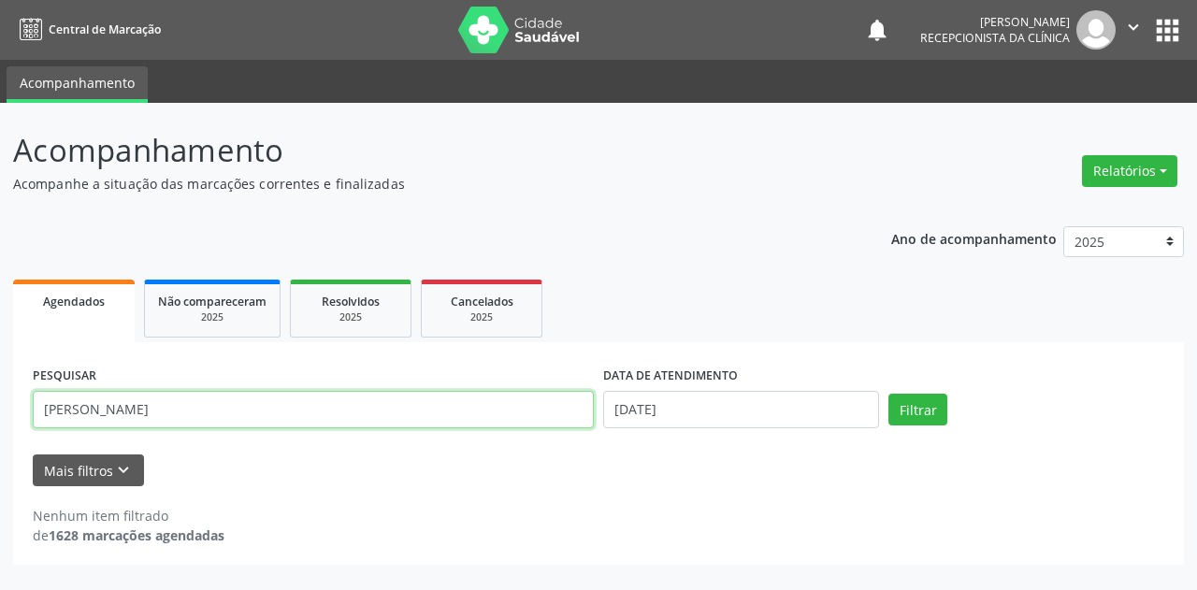
click at [212, 403] on input "[PERSON_NAME]" at bounding box center [313, 409] width 561 height 37
type input "ALANA"
click at [888, 394] on button "Filtrar" at bounding box center [917, 410] width 59 height 32
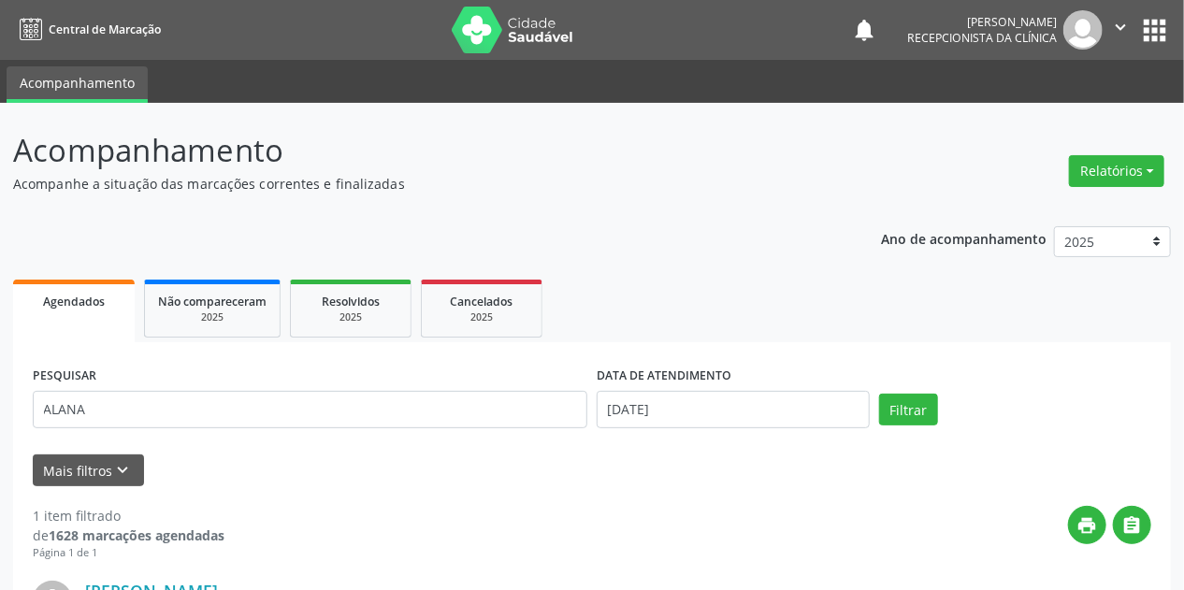
scroll to position [255, 0]
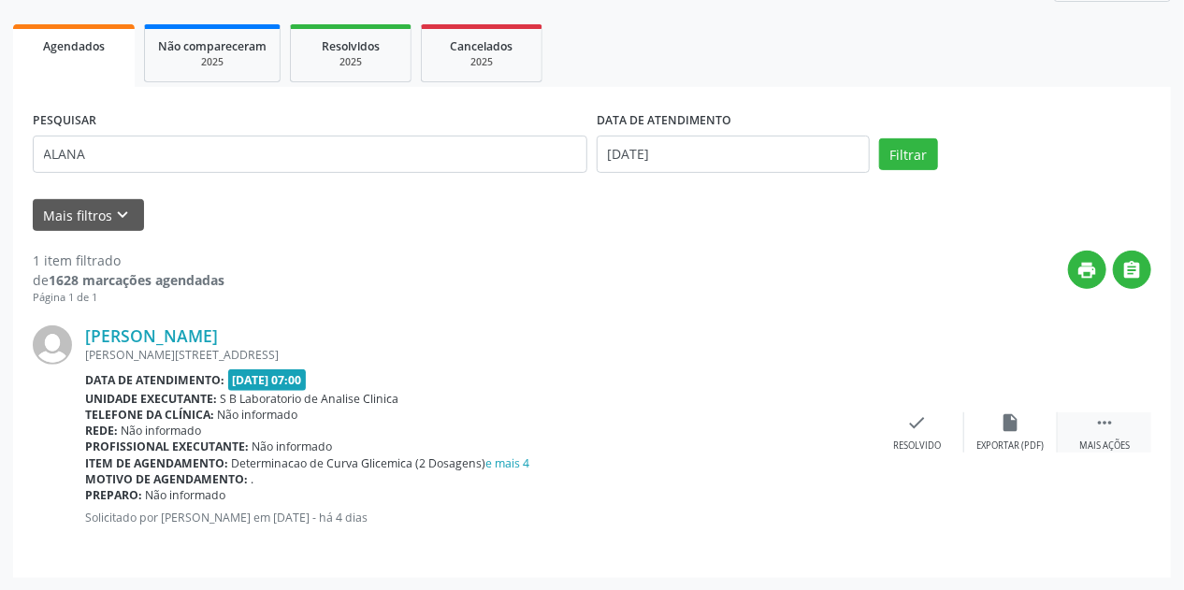
click at [1124, 419] on div " Mais ações" at bounding box center [1105, 432] width 94 height 40
click at [827, 433] on div "print Imprimir" at bounding box center [824, 432] width 94 height 40
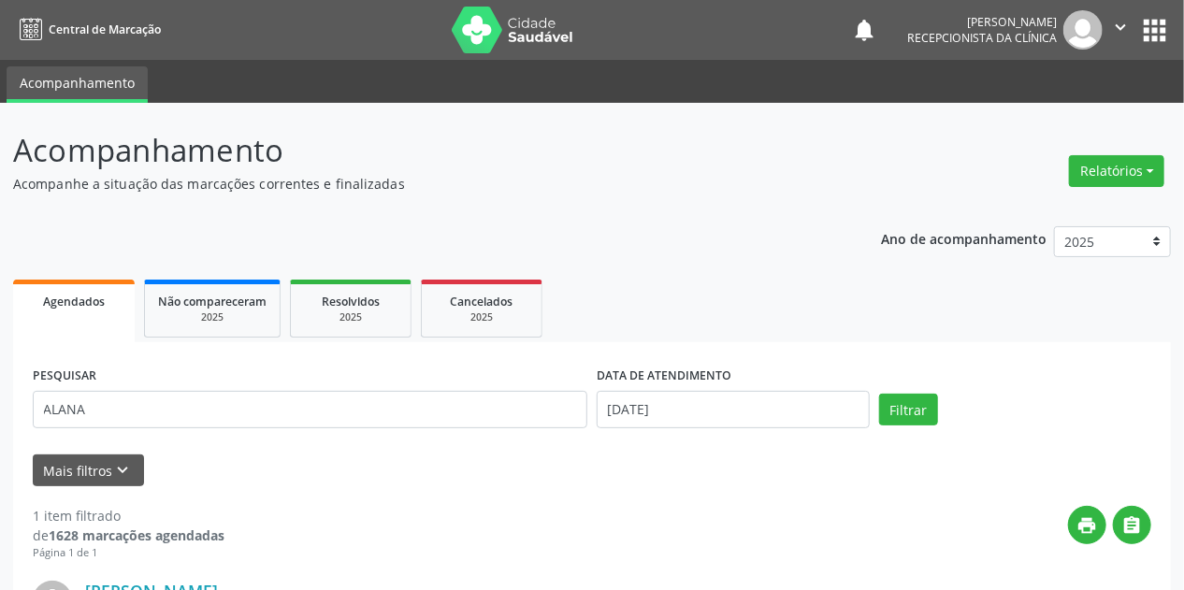
click at [481, 27] on img at bounding box center [513, 30] width 122 height 47
click at [480, 27] on img at bounding box center [513, 30] width 122 height 47
